Goal: Information Seeking & Learning: Learn about a topic

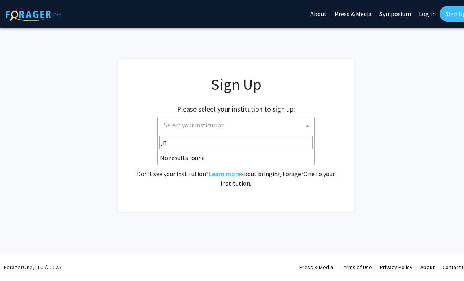
type input "j"
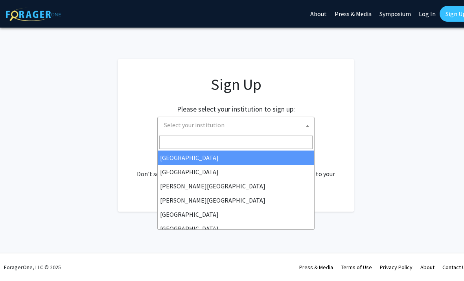
type input "k"
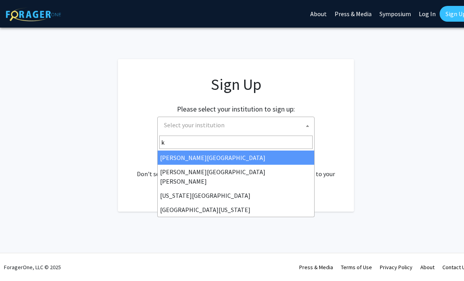
select select "13"
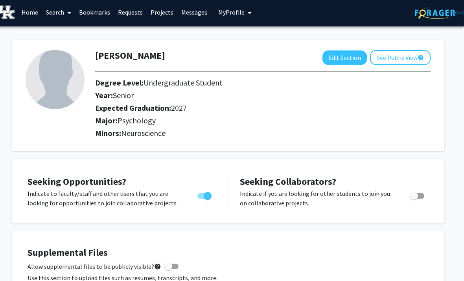
scroll to position [0, 8]
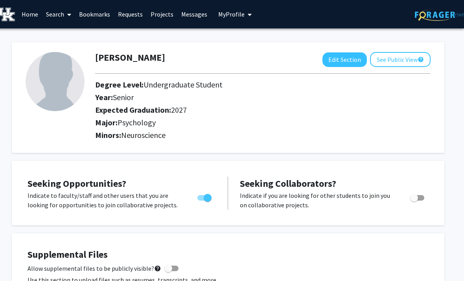
click at [63, 20] on link "Search" at bounding box center [58, 14] width 33 height 28
click at [81, 31] on span "Faculty/Staff" at bounding box center [71, 36] width 58 height 16
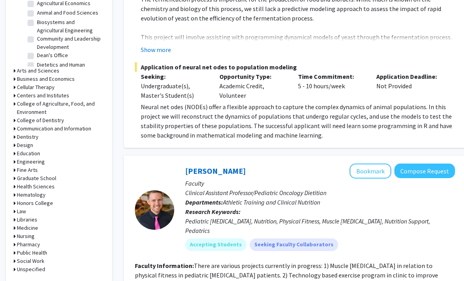
scroll to position [276, 0]
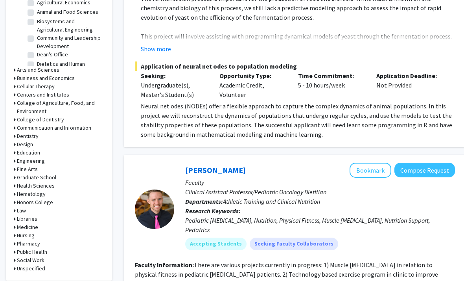
click at [26, 68] on h3 "Arts and Sciences" at bounding box center [38, 70] width 43 height 8
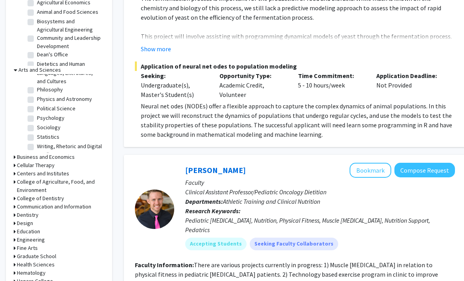
scroll to position [160, 0]
click at [37, 114] on label "Psychology" at bounding box center [51, 118] width 28 height 8
click at [37, 114] on input "Psychology" at bounding box center [39, 116] width 5 height 5
checkbox input "true"
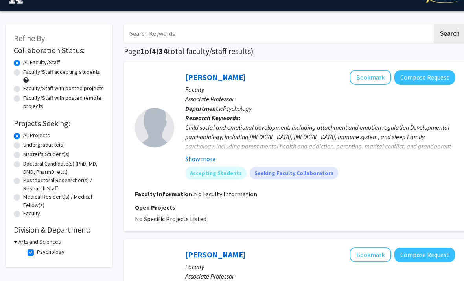
scroll to position [17, 0]
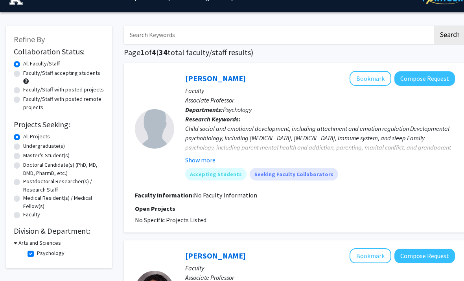
click at [42, 239] on h3 "Arts and Sciences" at bounding box center [40, 243] width 43 height 8
click at [46, 246] on h3 "Arts and Sciences" at bounding box center [38, 243] width 43 height 8
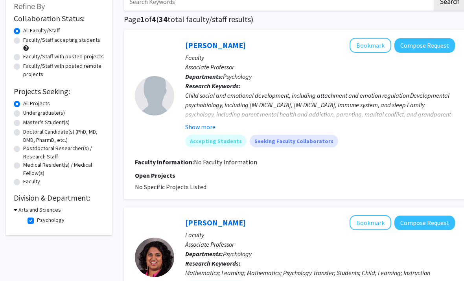
scroll to position [50, 0]
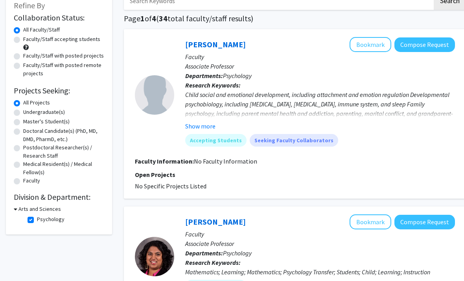
click at [37, 220] on label "Psychology" at bounding box center [51, 219] width 28 height 8
click at [37, 220] on input "Psychology" at bounding box center [39, 217] width 5 height 5
checkbox input "false"
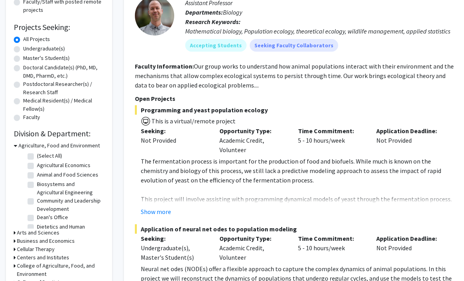
scroll to position [115, 0]
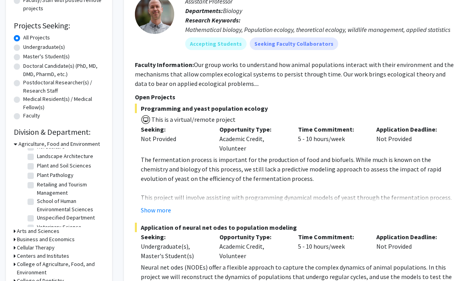
click at [45, 230] on h3 "Arts and Sciences" at bounding box center [38, 231] width 43 height 8
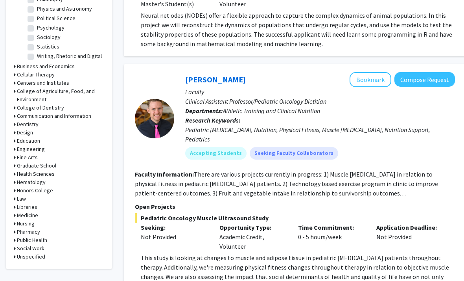
scroll to position [367, 0]
click at [34, 216] on h3 "Medicine" at bounding box center [27, 215] width 21 height 8
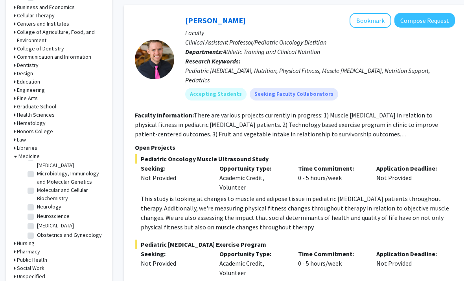
scroll to position [90, 0]
click at [35, 211] on fg-checkbox "Neuroscience Neuroscience" at bounding box center [65, 215] width 75 height 9
click at [37, 211] on label "Neuroscience" at bounding box center [53, 215] width 33 height 8
click at [37, 211] on input "Neuroscience" at bounding box center [39, 213] width 5 height 5
checkbox input "true"
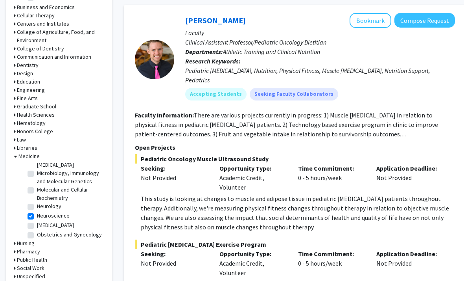
checkbox input "true"
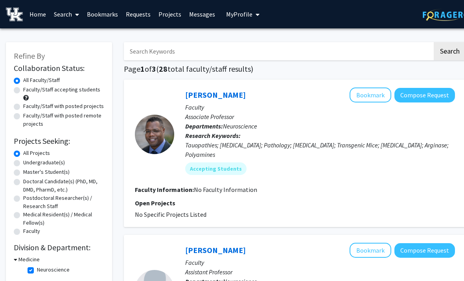
click at [23, 91] on label "Faculty/Staff accepting students" at bounding box center [61, 89] width 77 height 8
click at [23, 91] on input "Faculty/Staff accepting students" at bounding box center [25, 87] width 5 height 5
radio input "true"
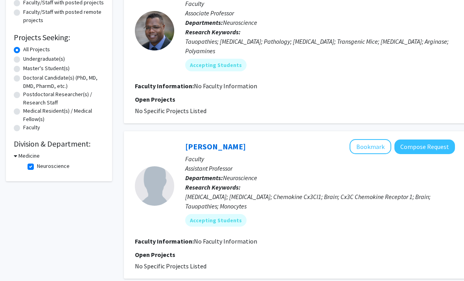
scroll to position [104, 0]
click at [222, 214] on mat-chip "Accepting Students" at bounding box center [215, 220] width 61 height 13
click at [283, 139] on div "[PERSON_NAME] Bookmark Compose Request" at bounding box center [320, 146] width 270 height 15
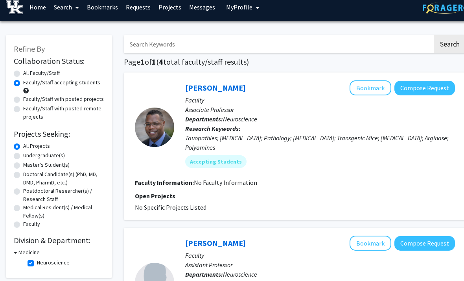
scroll to position [0, 0]
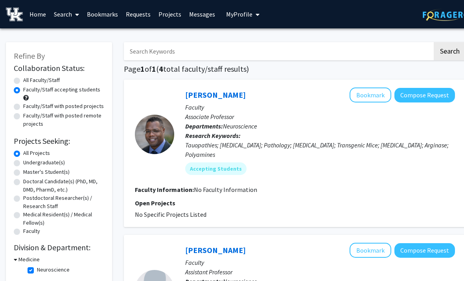
click at [23, 109] on label "Faculty/Staff with posted projects" at bounding box center [63, 106] width 81 height 8
click at [23, 107] on input "Faculty/Staff with posted projects" at bounding box center [25, 104] width 5 height 5
radio input "true"
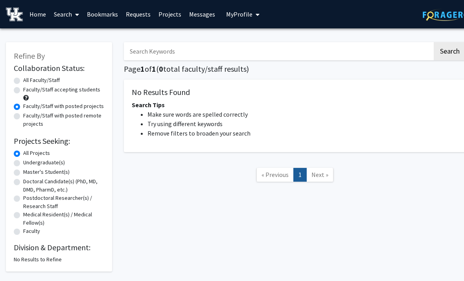
click at [26, 155] on label "All Projects" at bounding box center [36, 153] width 27 height 8
click at [26, 154] on input "All Projects" at bounding box center [25, 151] width 5 height 5
